Goal: Task Accomplishment & Management: Use online tool/utility

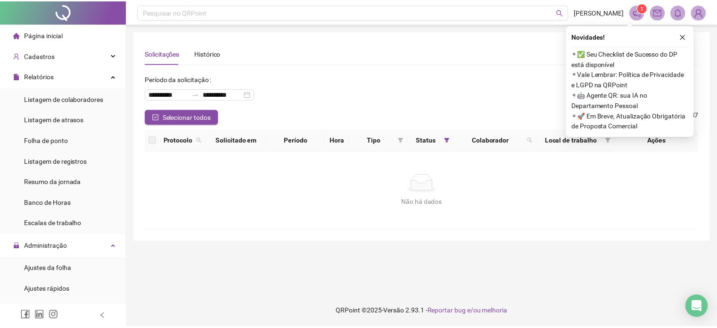
scroll to position [141, 0]
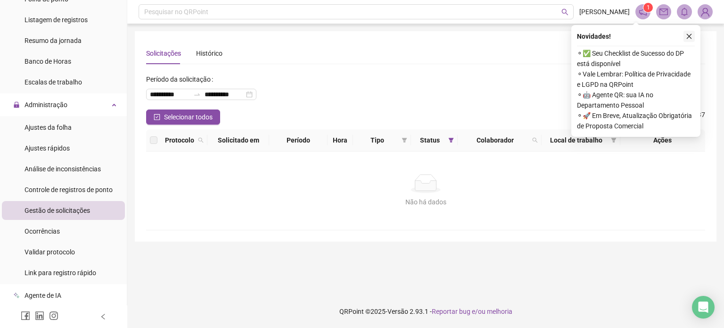
click at [688, 33] on icon "close" at bounding box center [689, 36] width 7 height 7
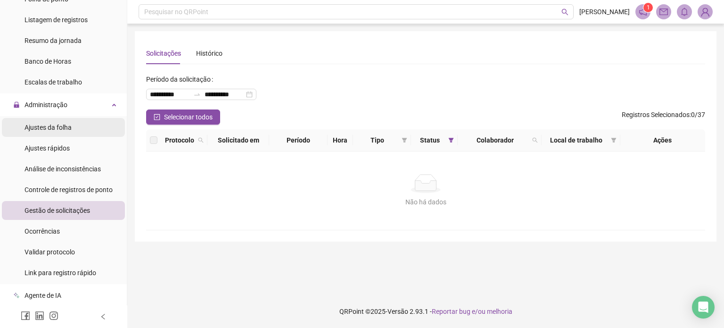
click at [64, 131] on span "Ajustes da folha" at bounding box center [48, 128] width 47 height 8
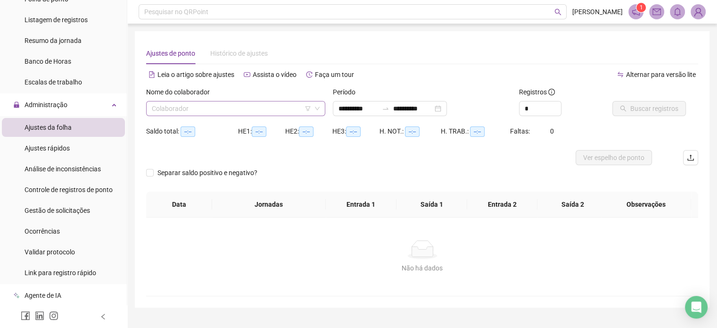
type input "**********"
click at [239, 110] on input "search" at bounding box center [231, 108] width 159 height 14
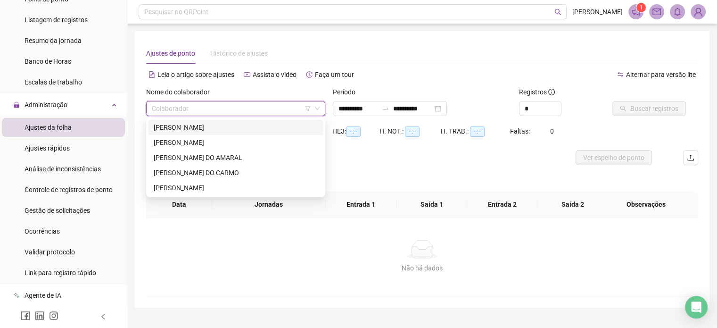
click at [201, 126] on div "[PERSON_NAME]" at bounding box center [236, 127] width 164 height 10
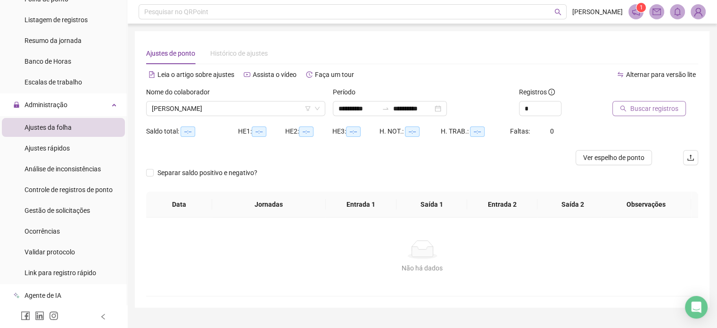
click at [624, 110] on icon "search" at bounding box center [623, 108] width 7 height 7
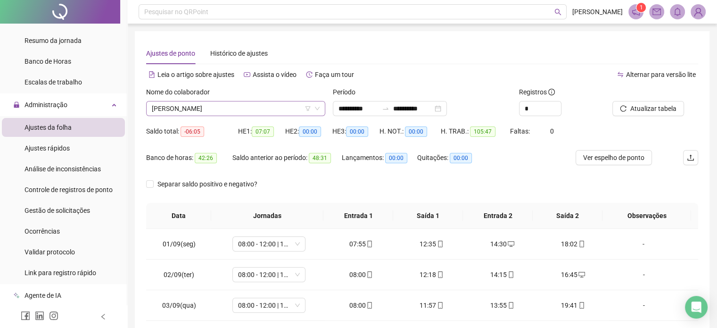
click at [204, 106] on span "[PERSON_NAME]" at bounding box center [236, 108] width 168 height 14
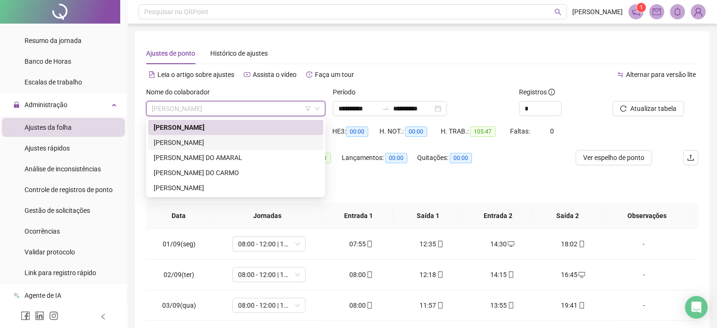
click at [204, 140] on div "[PERSON_NAME]" at bounding box center [236, 142] width 164 height 10
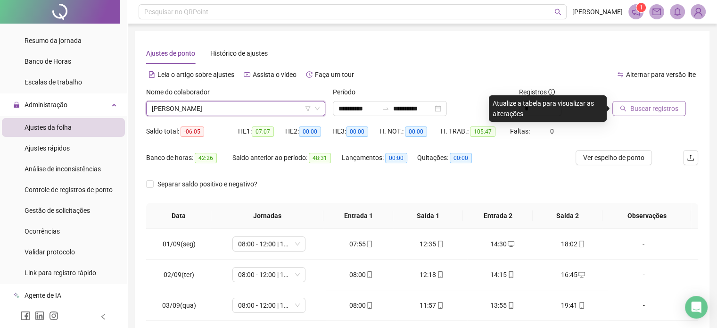
click at [646, 108] on span "Buscar registros" at bounding box center [654, 108] width 48 height 10
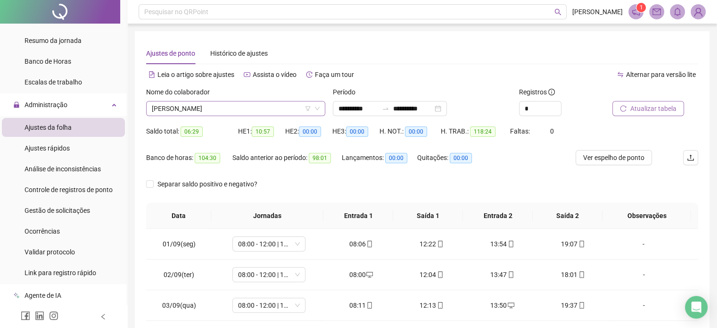
click at [256, 112] on span "[PERSON_NAME]" at bounding box center [236, 108] width 168 height 14
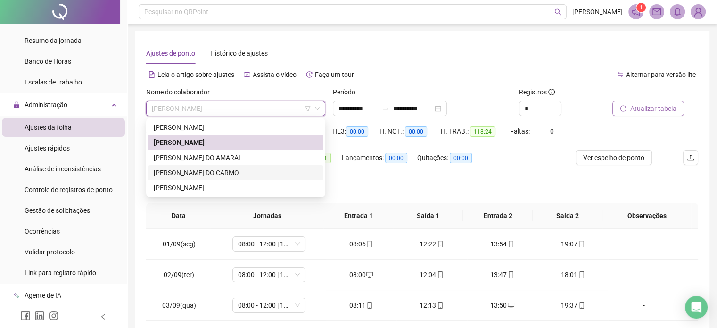
click at [185, 157] on div "[PERSON_NAME] DO AMARAL" at bounding box center [236, 157] width 164 height 10
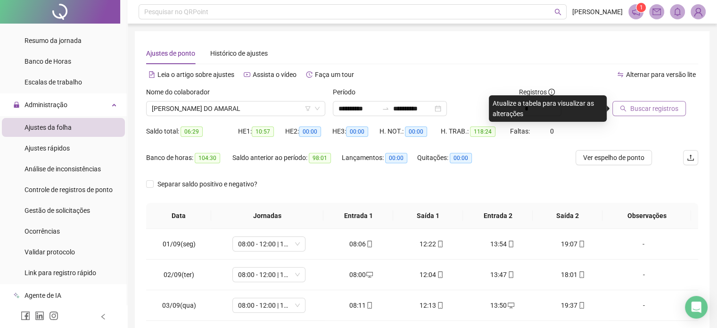
click at [639, 107] on span "Buscar registros" at bounding box center [654, 108] width 48 height 10
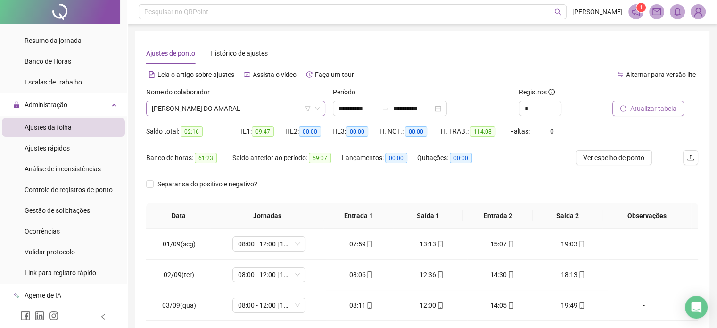
click at [236, 107] on span "[PERSON_NAME] DO AMARAL" at bounding box center [236, 108] width 168 height 14
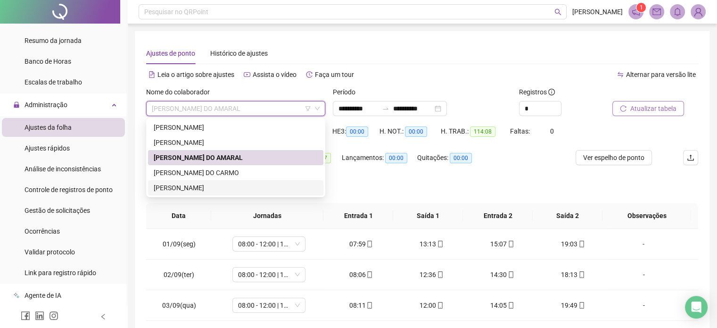
click at [189, 188] on div "[PERSON_NAME]" at bounding box center [236, 187] width 164 height 10
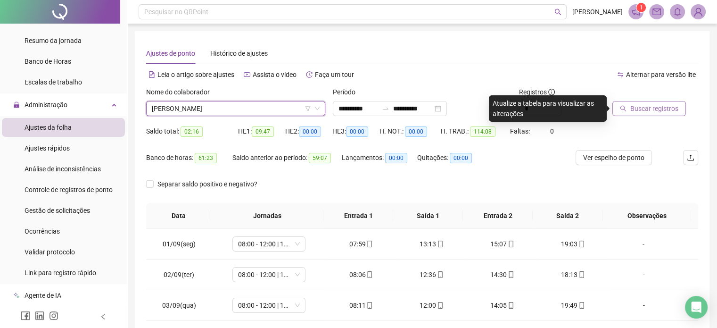
click at [643, 108] on span "Buscar registros" at bounding box center [654, 108] width 48 height 10
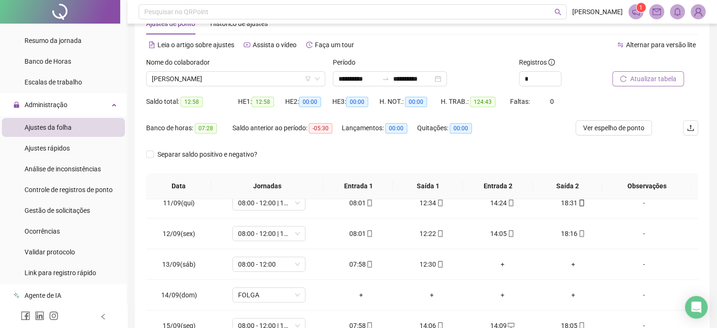
scroll to position [12, 0]
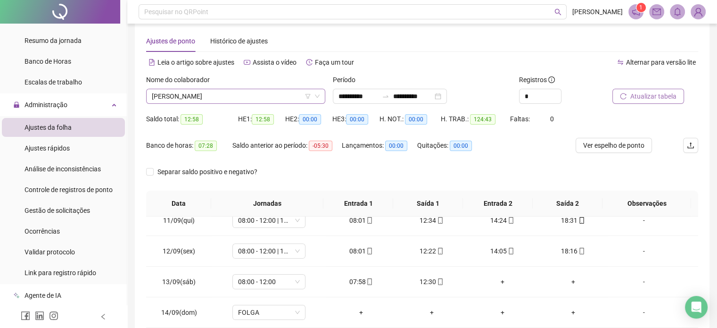
click at [187, 101] on span "[PERSON_NAME]" at bounding box center [236, 96] width 168 height 14
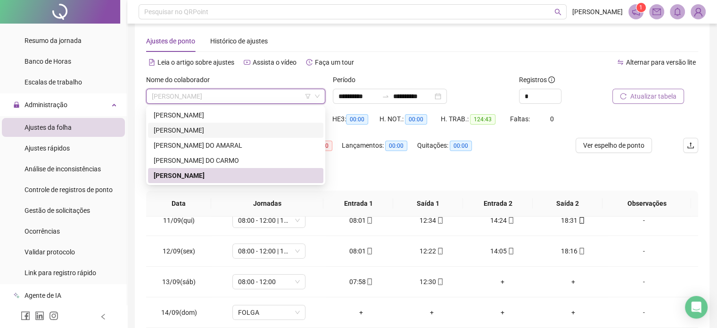
click at [187, 132] on div "[PERSON_NAME]" at bounding box center [236, 130] width 164 height 10
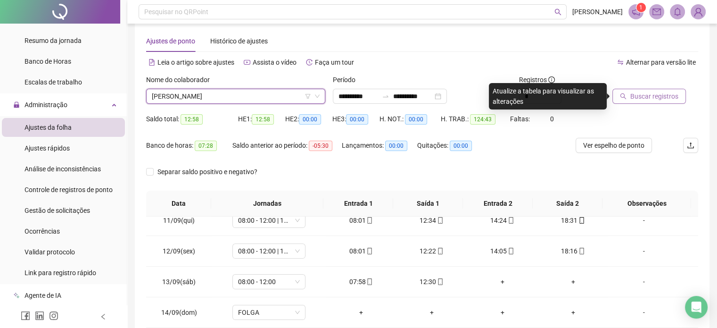
click at [664, 94] on span "Buscar registros" at bounding box center [654, 96] width 48 height 10
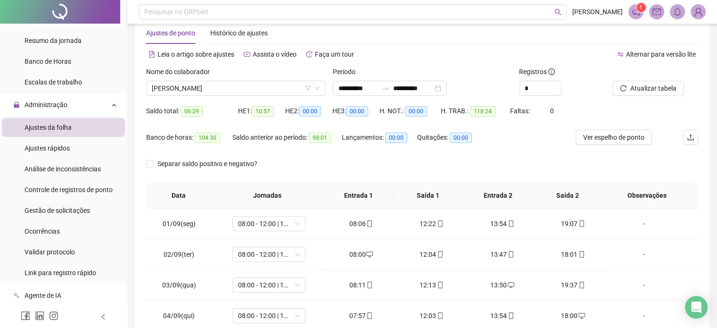
scroll to position [0, 0]
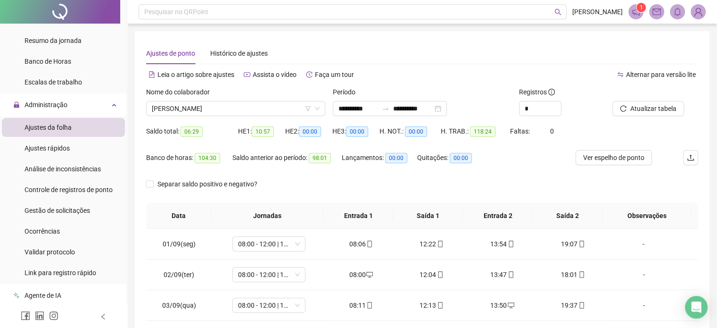
click at [210, 120] on div "Nome do colaborador [PERSON_NAME]" at bounding box center [235, 105] width 187 height 37
click at [213, 109] on span "[PERSON_NAME]" at bounding box center [236, 108] width 168 height 14
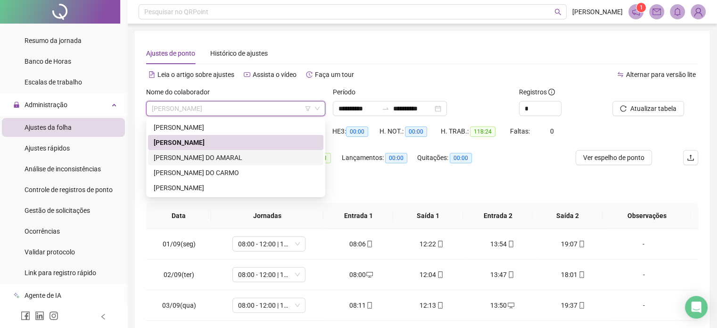
click at [187, 152] on div "[PERSON_NAME] DO AMARAL" at bounding box center [236, 157] width 164 height 10
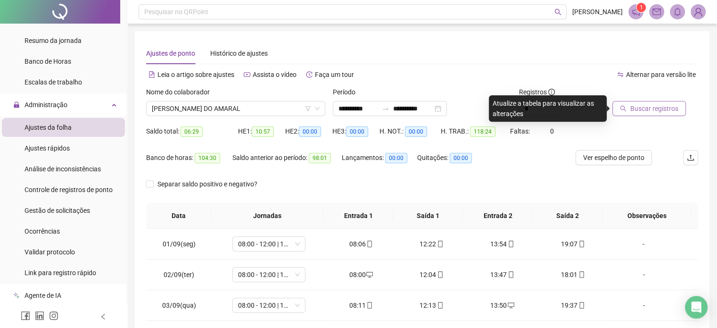
click at [660, 111] on span "Buscar registros" at bounding box center [654, 108] width 48 height 10
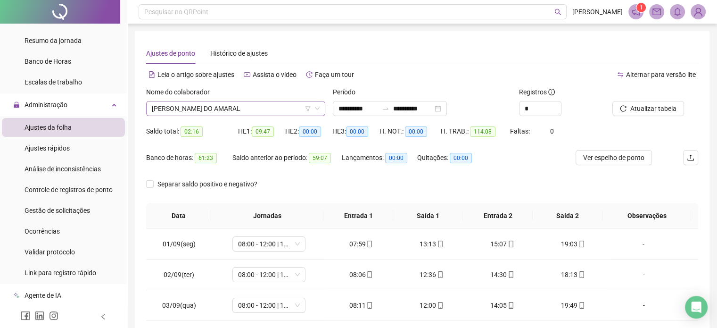
click at [235, 113] on span "[PERSON_NAME] DO AMARAL" at bounding box center [236, 108] width 168 height 14
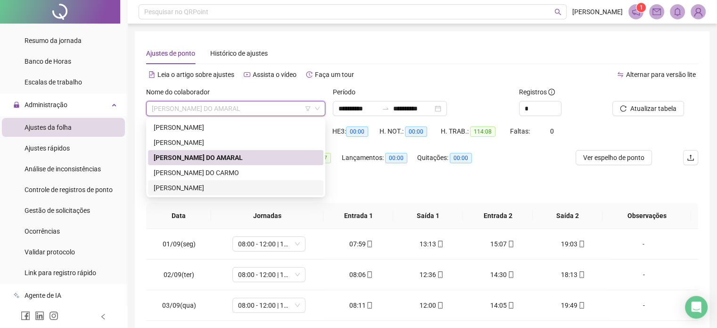
click at [194, 185] on div "[PERSON_NAME]" at bounding box center [236, 187] width 164 height 10
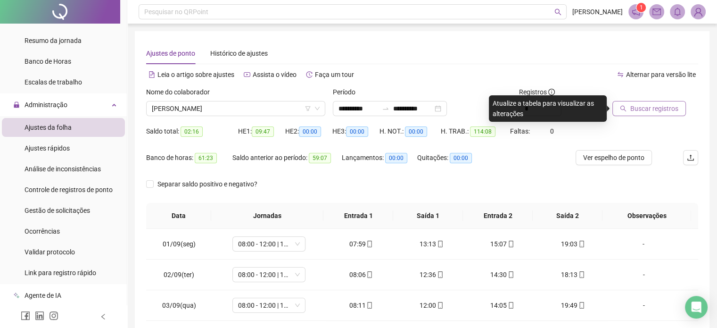
click at [644, 110] on span "Buscar registros" at bounding box center [654, 108] width 48 height 10
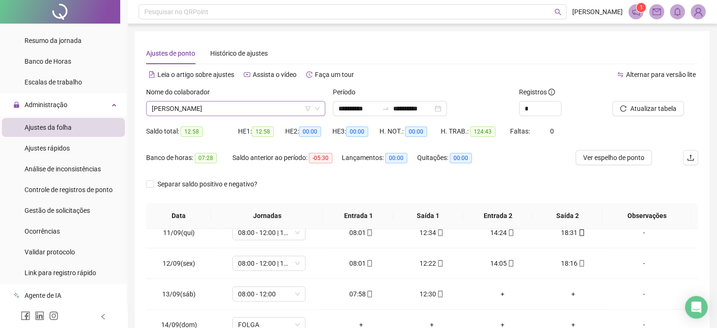
click at [264, 108] on span "[PERSON_NAME]" at bounding box center [236, 108] width 168 height 14
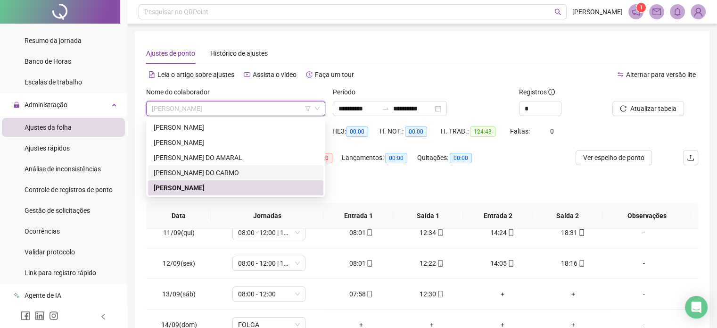
click at [236, 173] on div "[PERSON_NAME] DO CARMO" at bounding box center [236, 172] width 164 height 10
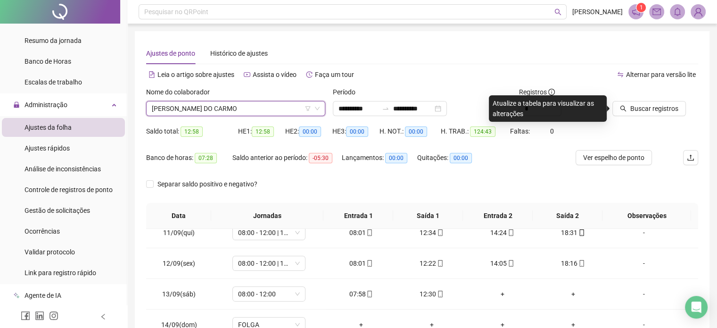
click at [631, 116] on div "Buscar registros" at bounding box center [655, 105] width 93 height 37
click at [638, 112] on span "Buscar registros" at bounding box center [654, 108] width 48 height 10
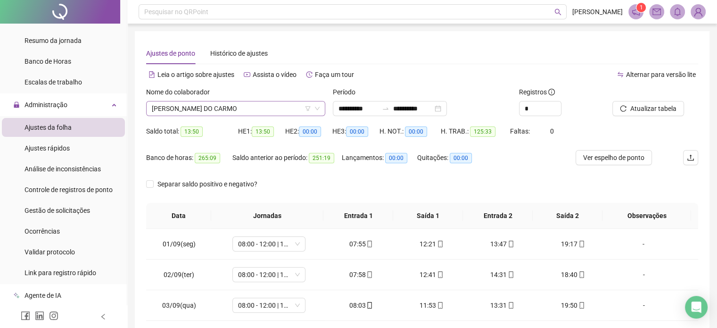
click at [219, 105] on span "[PERSON_NAME] DO CARMO" at bounding box center [236, 108] width 168 height 14
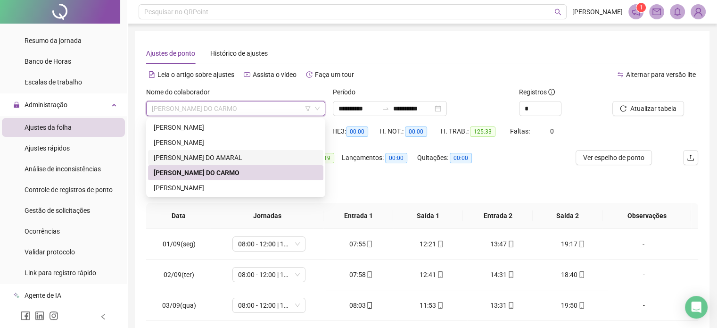
click at [192, 153] on div "[PERSON_NAME] DO AMARAL" at bounding box center [236, 157] width 164 height 10
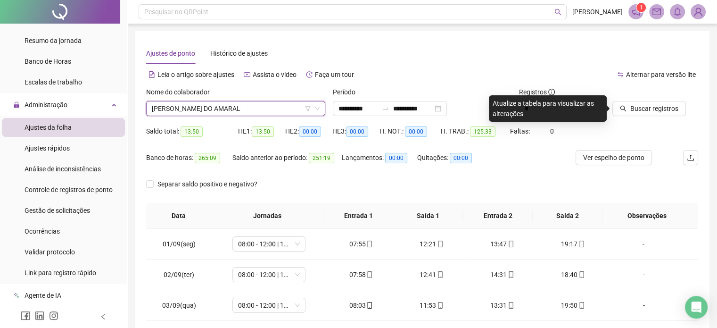
click at [631, 116] on div "Buscar registros" at bounding box center [655, 105] width 93 height 37
click at [636, 111] on span "Buscar registros" at bounding box center [654, 108] width 48 height 10
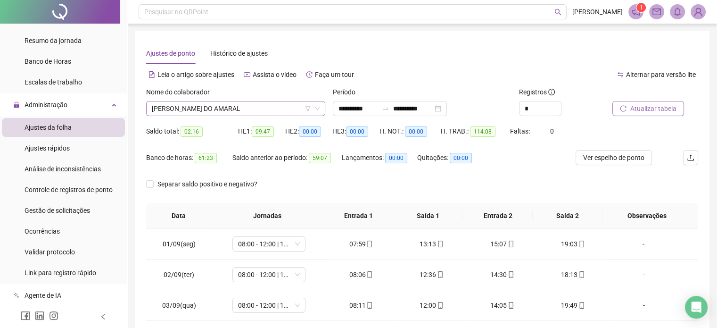
click at [206, 111] on span "[PERSON_NAME] DO AMARAL" at bounding box center [236, 108] width 168 height 14
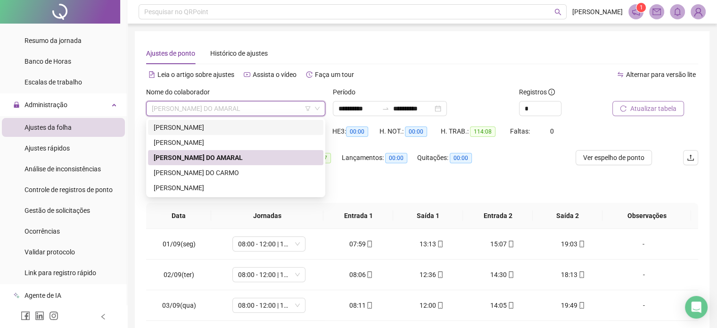
click at [204, 130] on div "[PERSON_NAME]" at bounding box center [236, 127] width 164 height 10
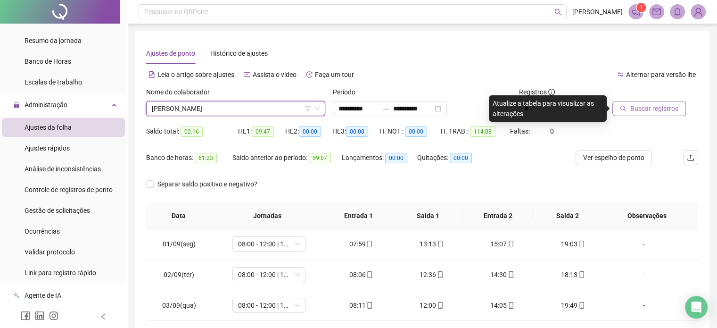
click at [643, 112] on span "Buscar registros" at bounding box center [654, 108] width 48 height 10
